Goal: Information Seeking & Learning: Compare options

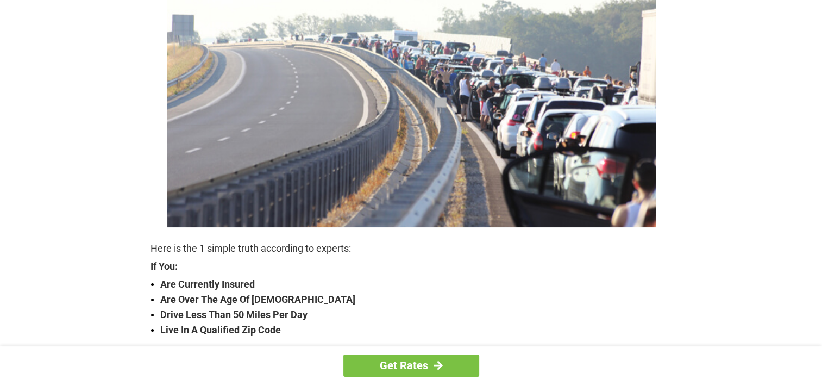
scroll to position [196, 0]
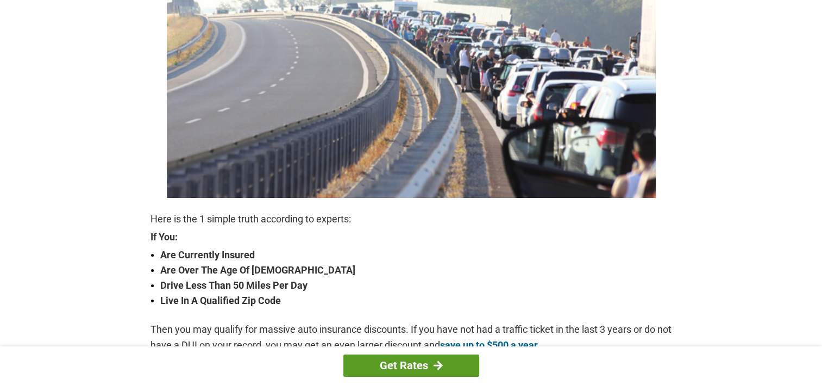
click at [464, 366] on link "Get Rates" at bounding box center [411, 365] width 136 height 22
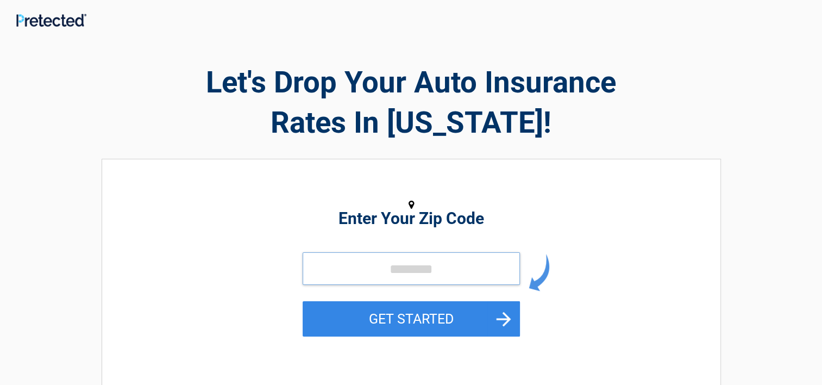
click at [387, 274] on input "tel" at bounding box center [411, 268] width 217 height 33
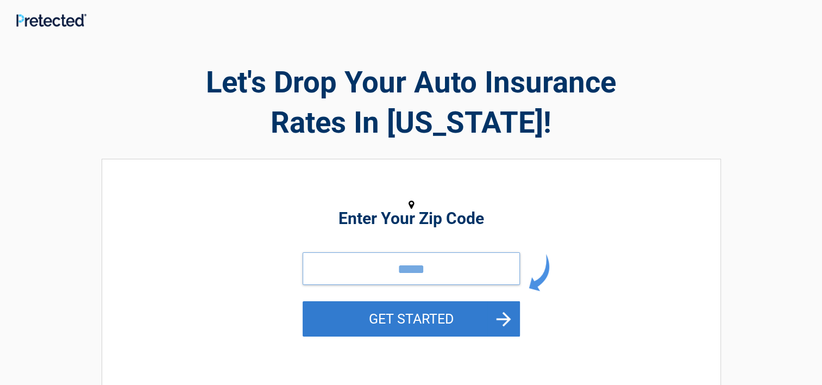
type input "*****"
click at [396, 317] on button "GET STARTED" at bounding box center [411, 318] width 217 height 35
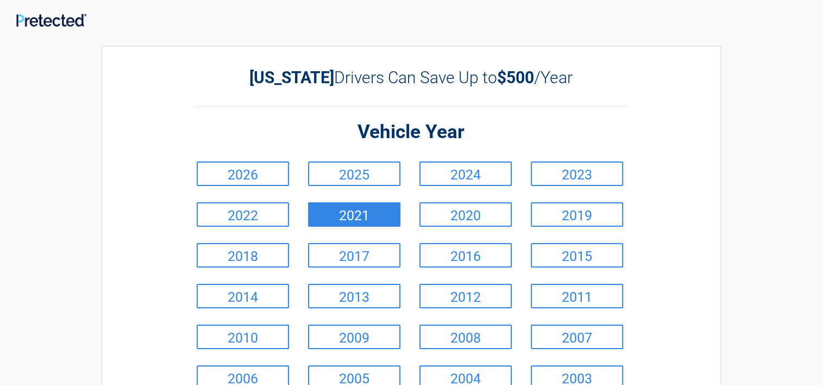
click at [382, 204] on link "2021" at bounding box center [354, 214] width 92 height 24
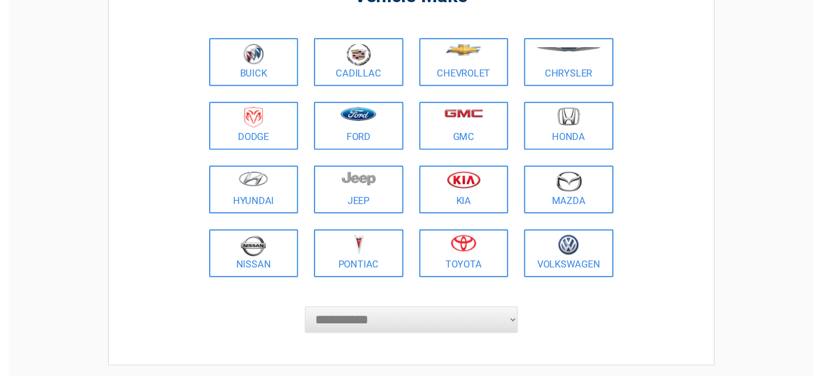
scroll to position [145, 0]
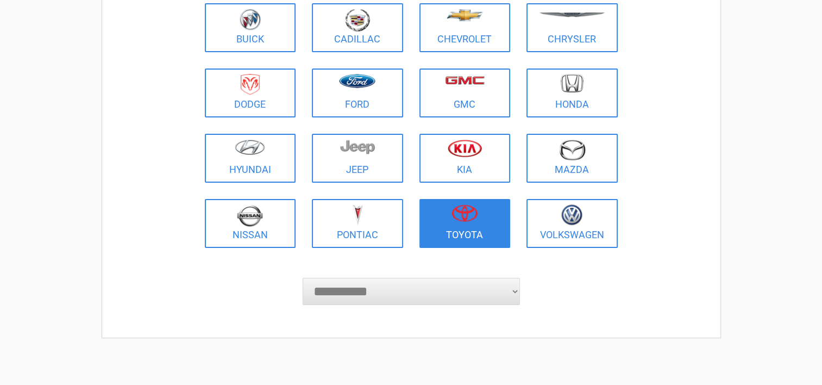
click at [455, 216] on img at bounding box center [464, 212] width 26 height 17
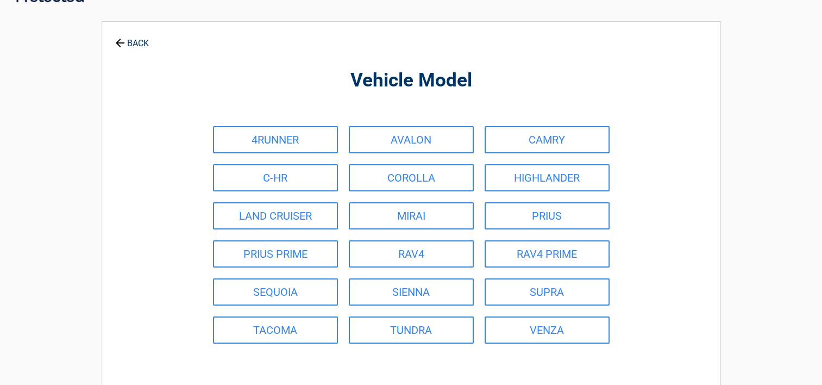
scroll to position [0, 0]
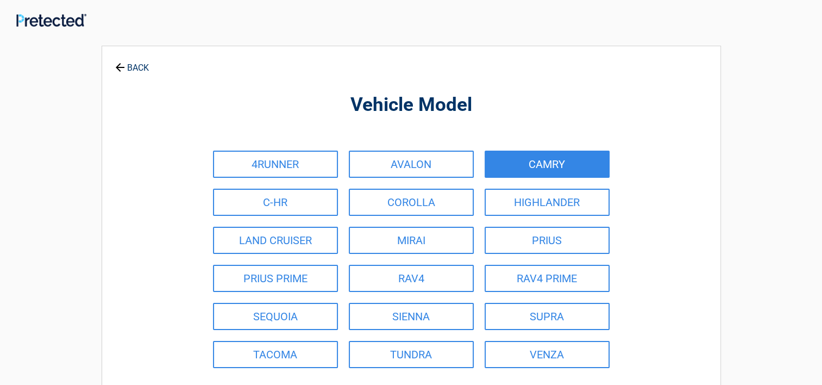
click at [537, 163] on link "CAMRY" at bounding box center [547, 163] width 125 height 27
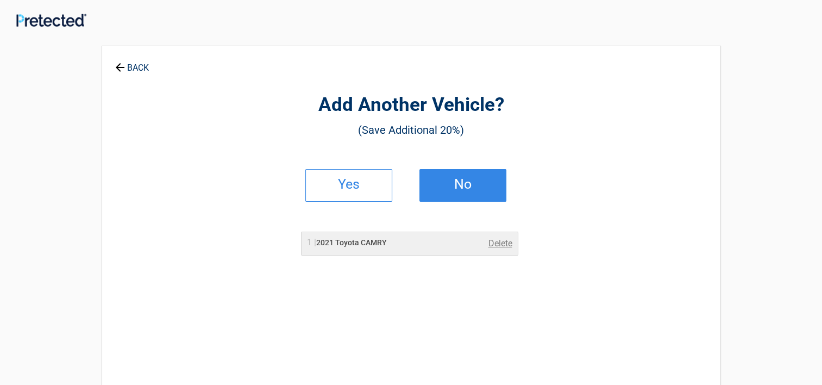
click at [456, 185] on h2 "No" at bounding box center [463, 184] width 64 height 8
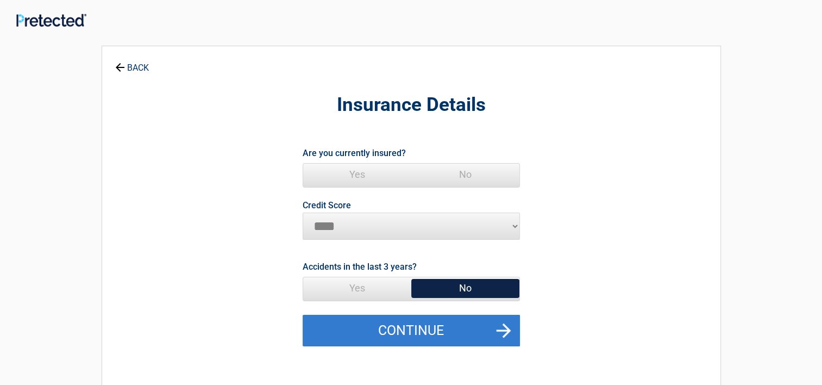
click at [413, 330] on button "Continue" at bounding box center [411, 331] width 217 height 32
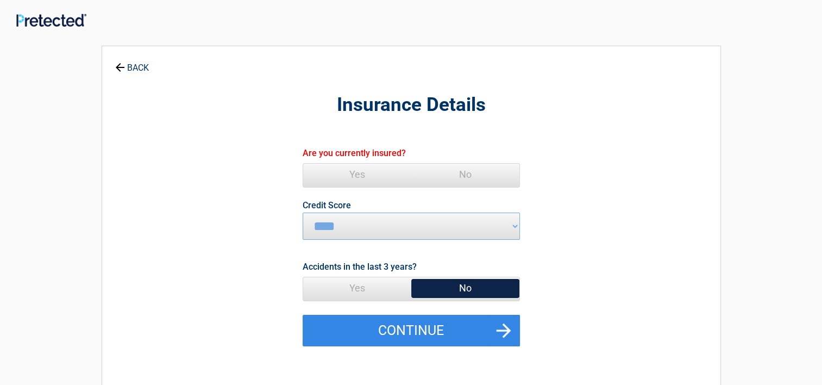
click at [359, 172] on span "Yes" at bounding box center [357, 175] width 108 height 22
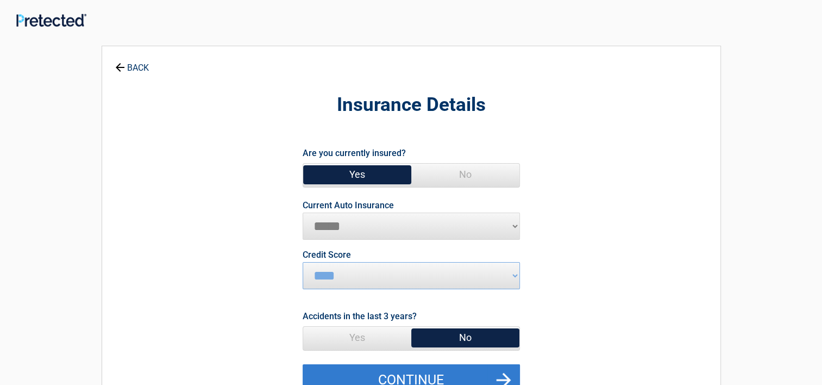
click at [436, 374] on button "Continue" at bounding box center [411, 380] width 217 height 32
